Goal: Information Seeking & Learning: Learn about a topic

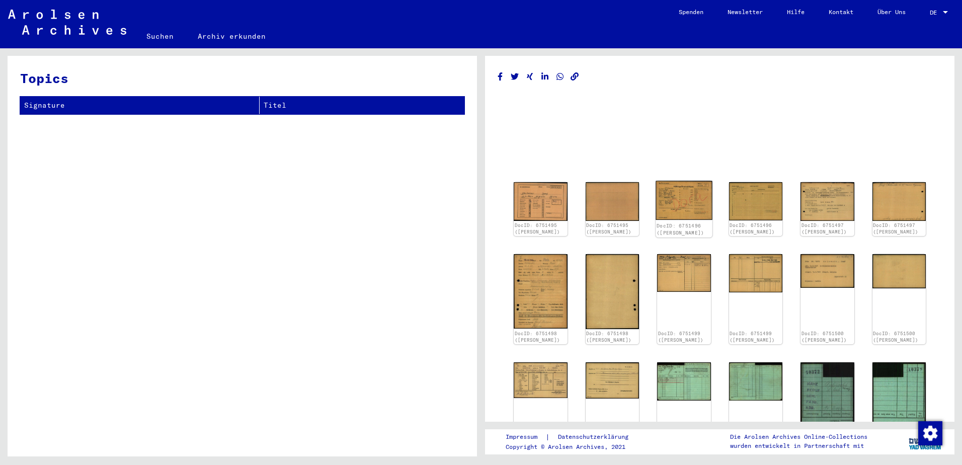
click at [695, 202] on img at bounding box center [684, 200] width 56 height 39
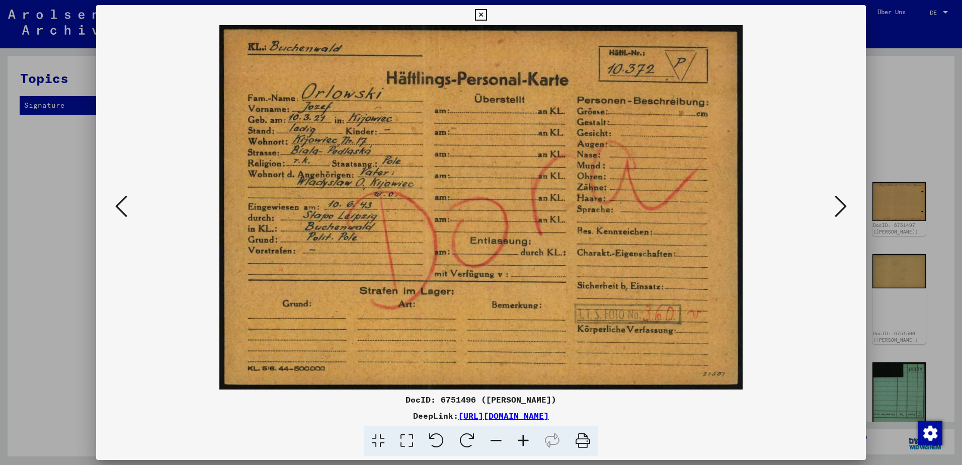
click at [843, 205] on icon at bounding box center [841, 206] width 12 height 24
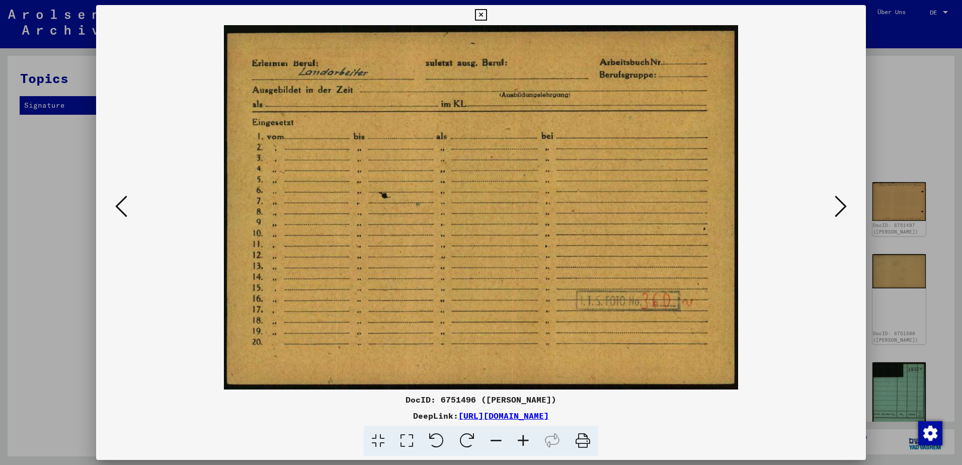
click at [843, 205] on icon at bounding box center [841, 206] width 12 height 24
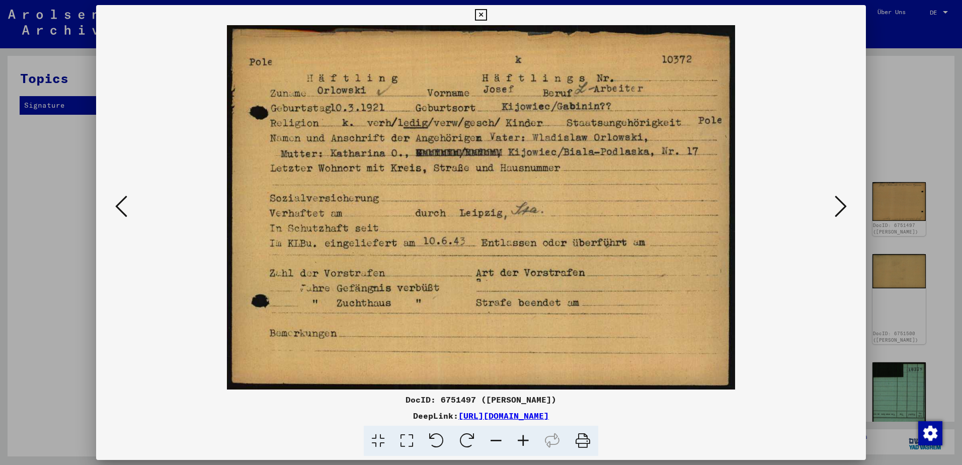
click at [843, 205] on icon at bounding box center [841, 206] width 12 height 24
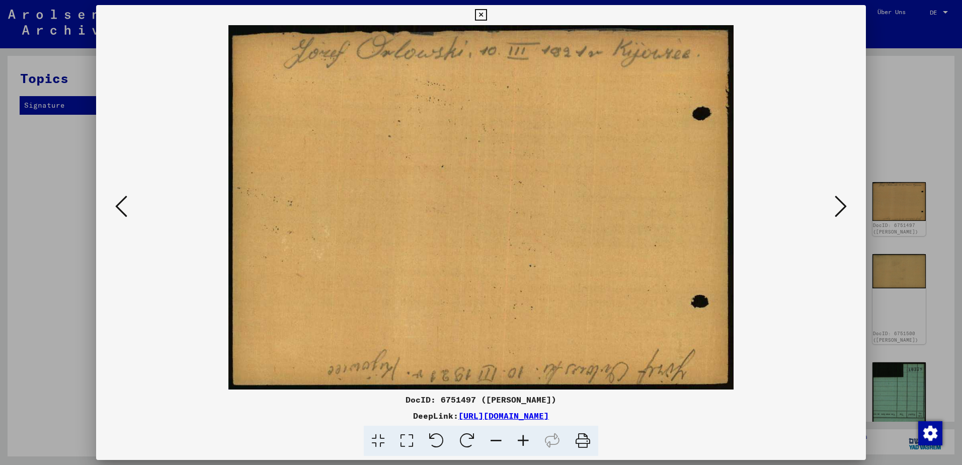
click at [843, 205] on icon at bounding box center [841, 206] width 12 height 24
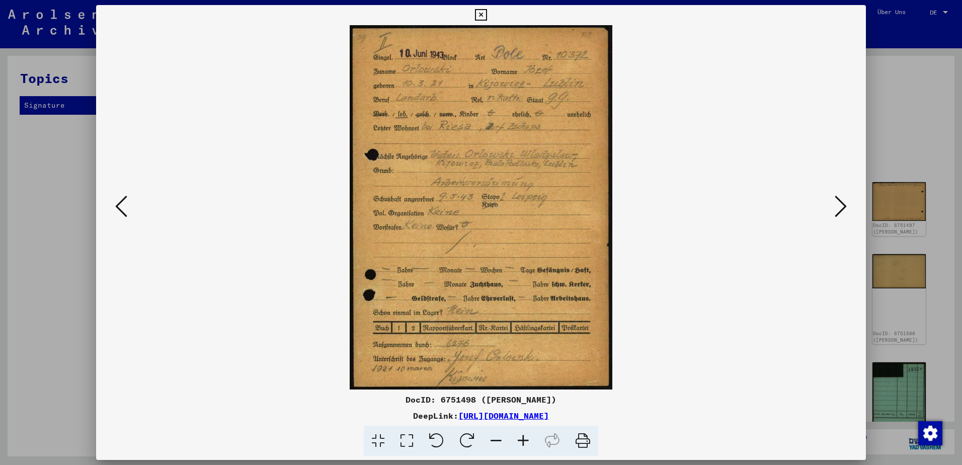
click at [843, 205] on icon at bounding box center [841, 206] width 12 height 24
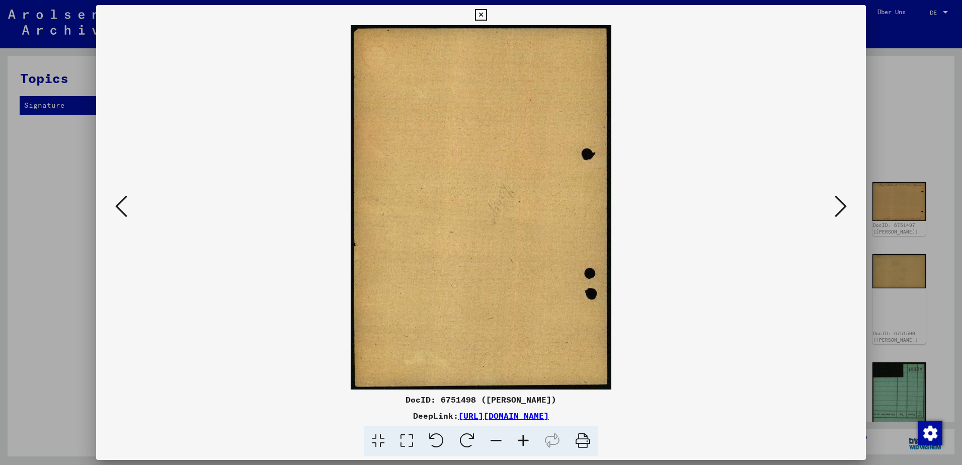
click at [843, 205] on icon at bounding box center [841, 206] width 12 height 24
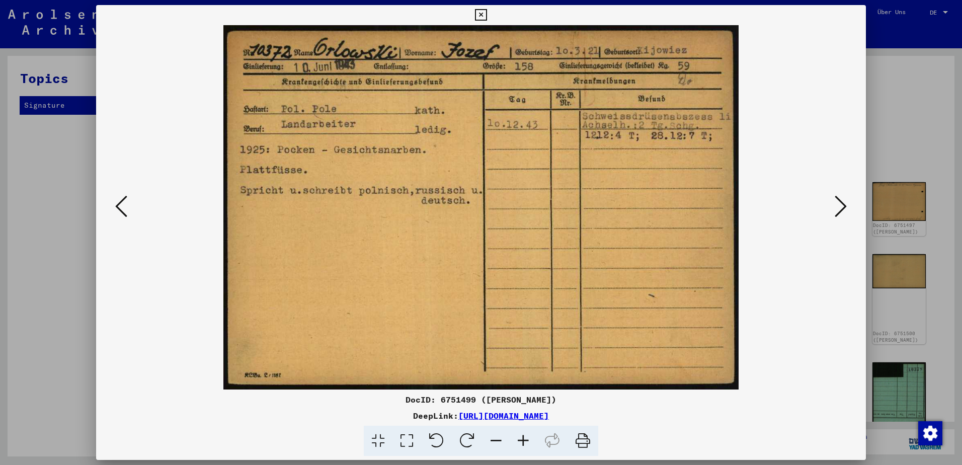
click at [843, 205] on icon at bounding box center [841, 206] width 12 height 24
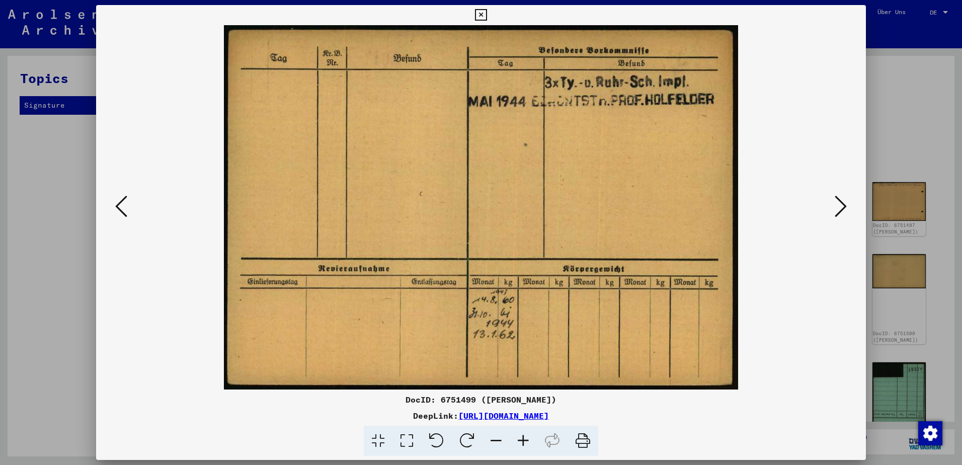
click at [843, 205] on icon at bounding box center [841, 206] width 12 height 24
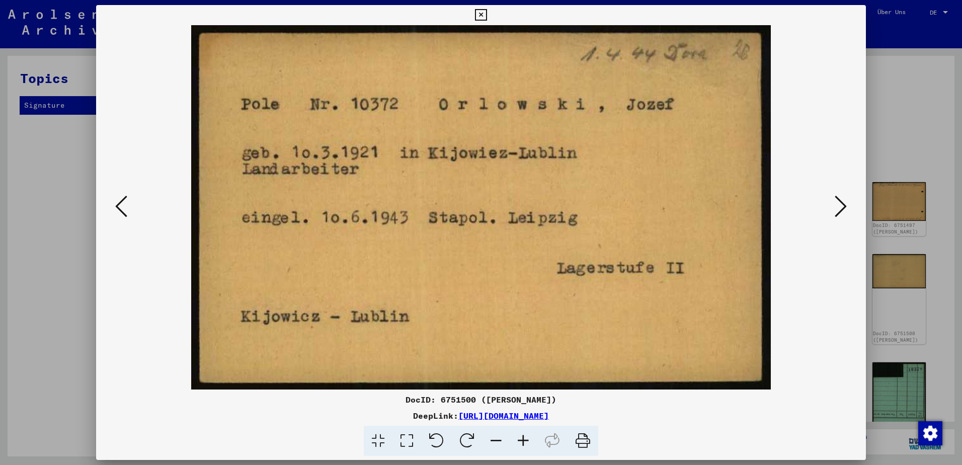
click at [843, 205] on icon at bounding box center [841, 206] width 12 height 24
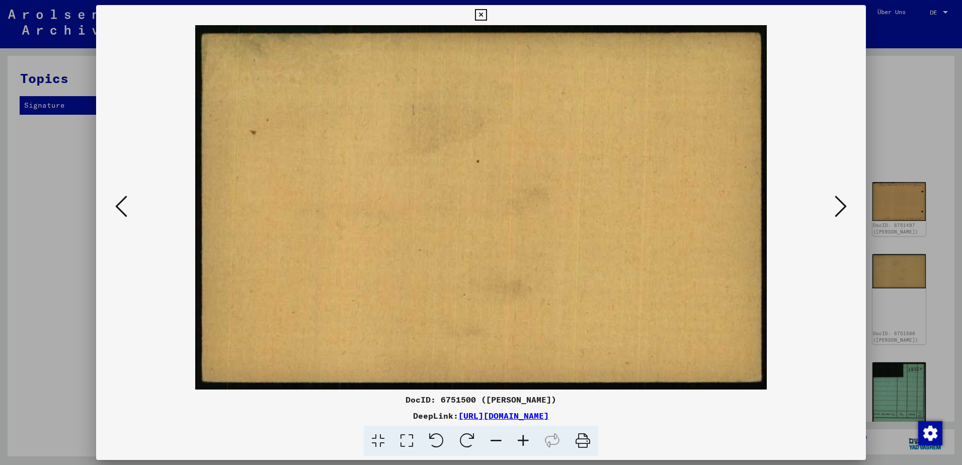
click at [843, 205] on icon at bounding box center [841, 206] width 12 height 24
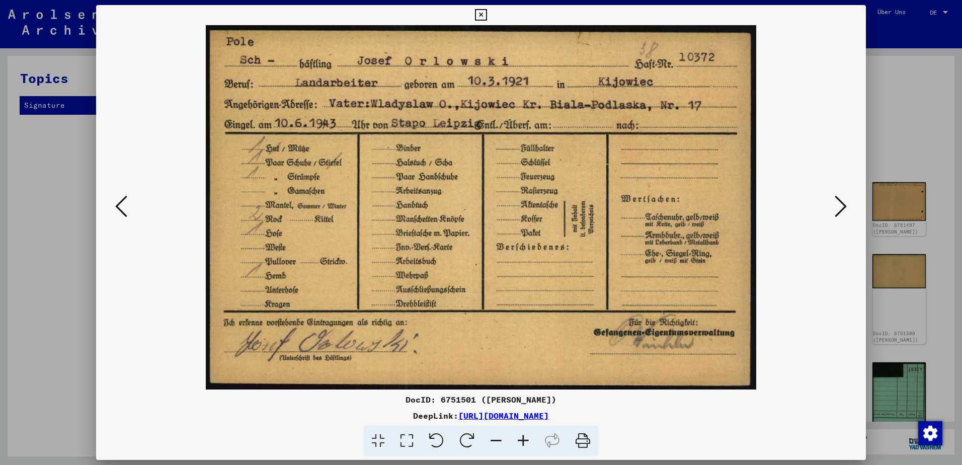
click at [843, 205] on icon at bounding box center [841, 206] width 12 height 24
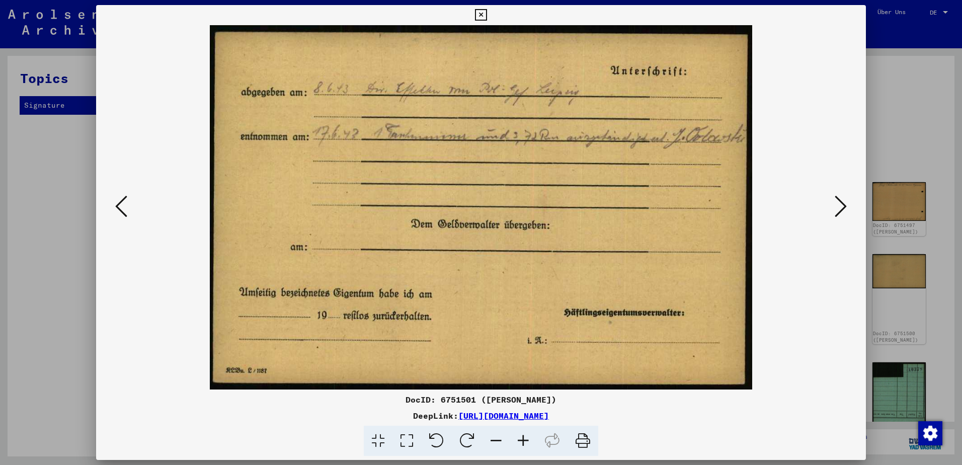
click at [843, 205] on icon at bounding box center [841, 206] width 12 height 24
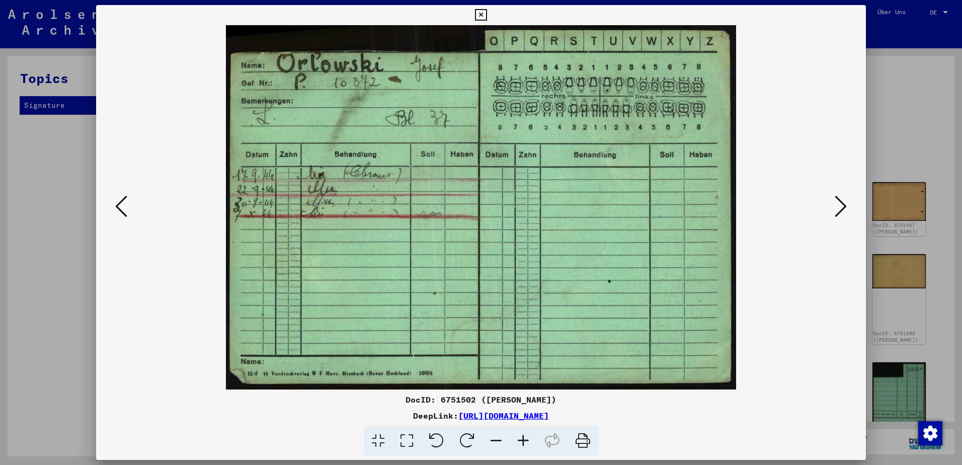
click at [843, 205] on icon at bounding box center [841, 206] width 12 height 24
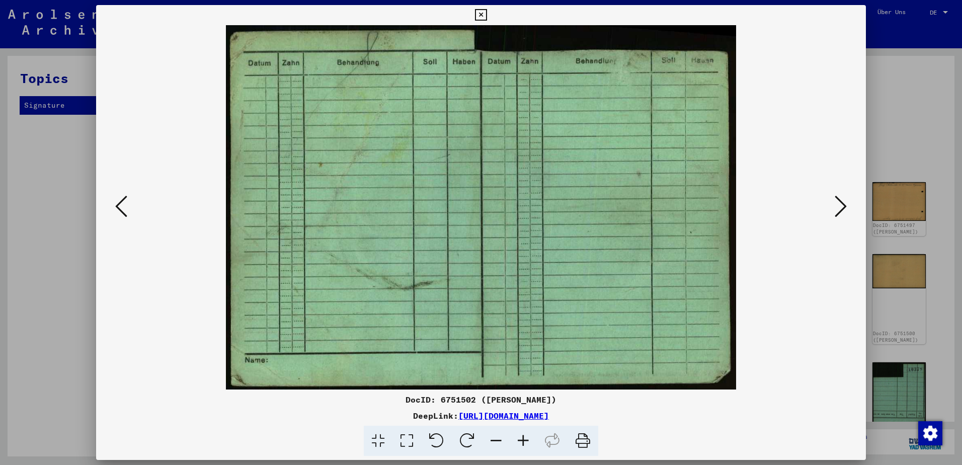
click at [843, 205] on icon at bounding box center [841, 206] width 12 height 24
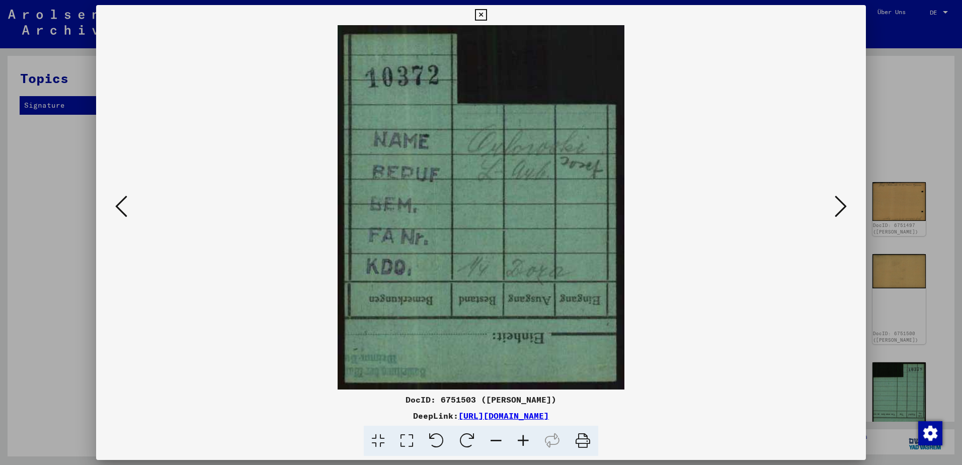
click at [843, 205] on icon at bounding box center [841, 206] width 12 height 24
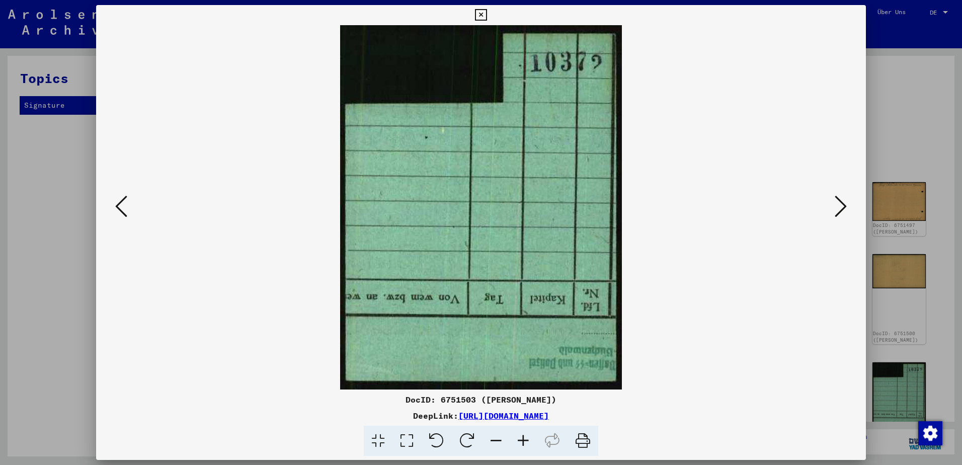
click at [843, 205] on icon at bounding box center [841, 206] width 12 height 24
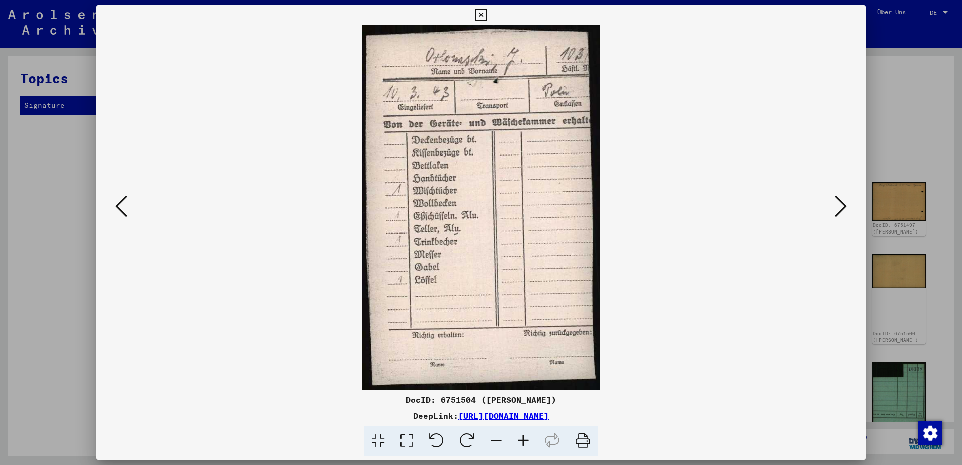
click at [843, 205] on icon at bounding box center [841, 206] width 12 height 24
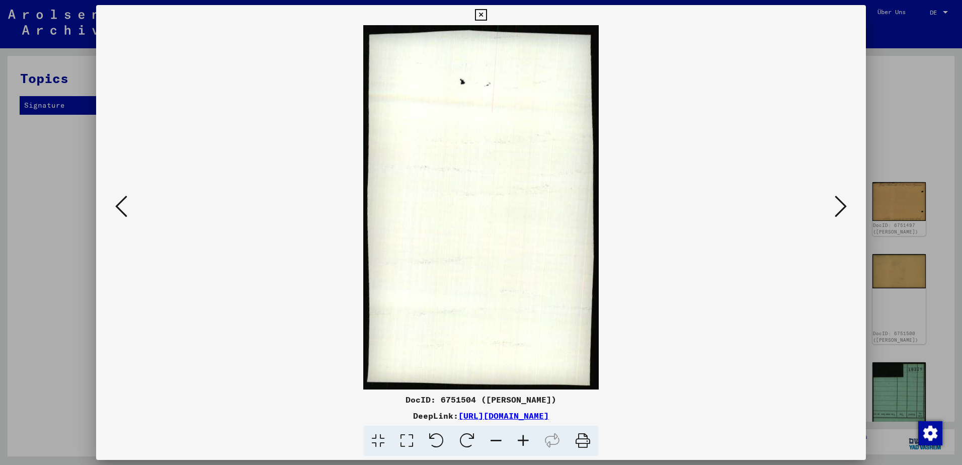
click at [843, 205] on icon at bounding box center [841, 206] width 12 height 24
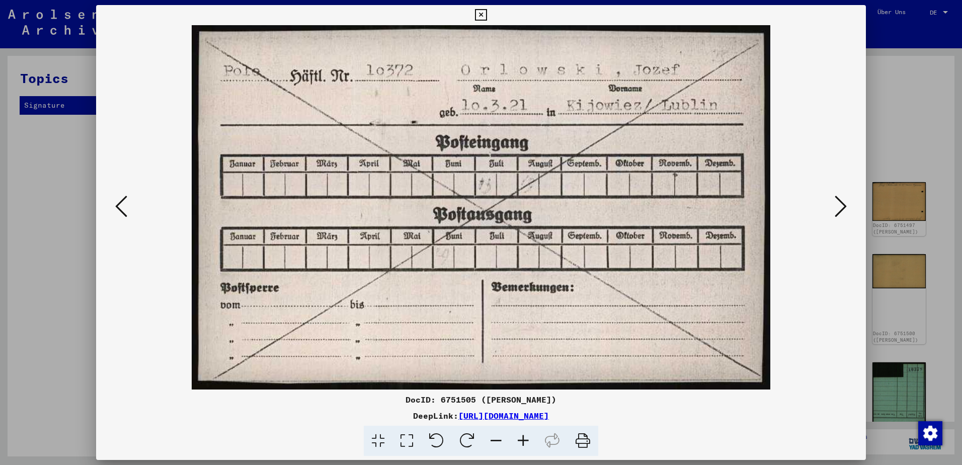
click at [843, 205] on icon at bounding box center [841, 206] width 12 height 24
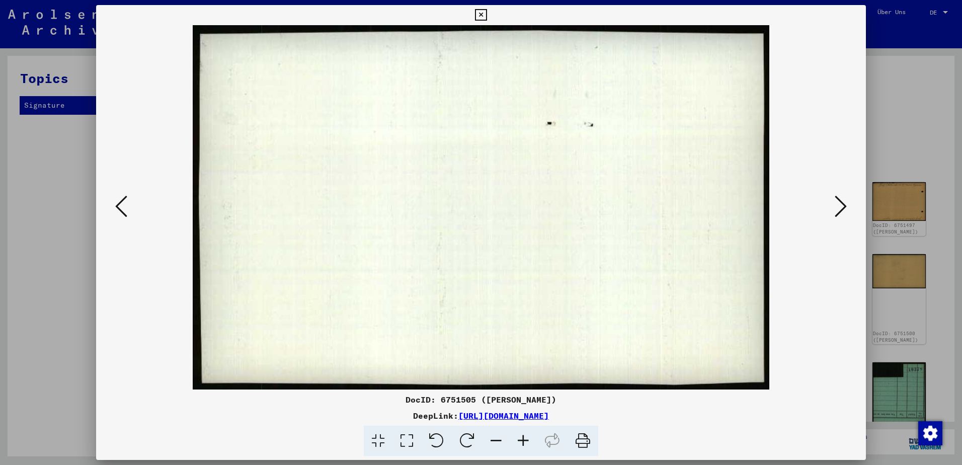
click at [843, 205] on icon at bounding box center [841, 206] width 12 height 24
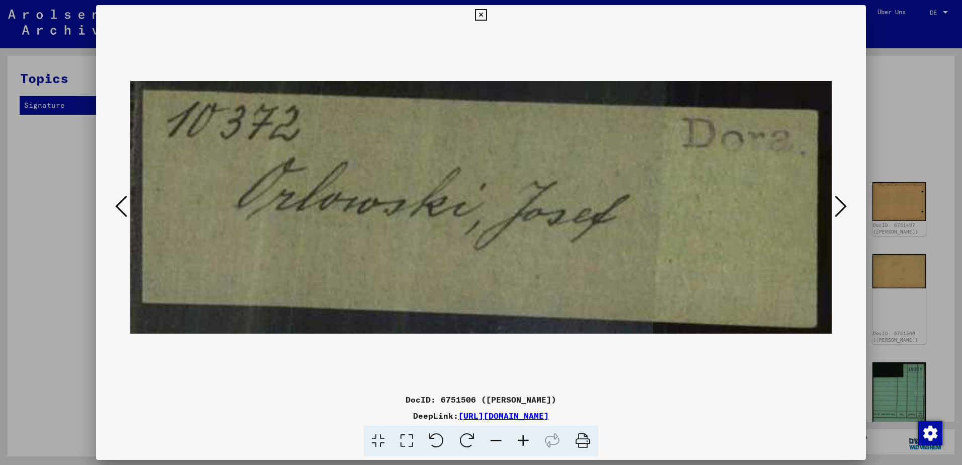
click at [843, 205] on icon at bounding box center [841, 206] width 12 height 24
